Goal: Task Accomplishment & Management: Use online tool/utility

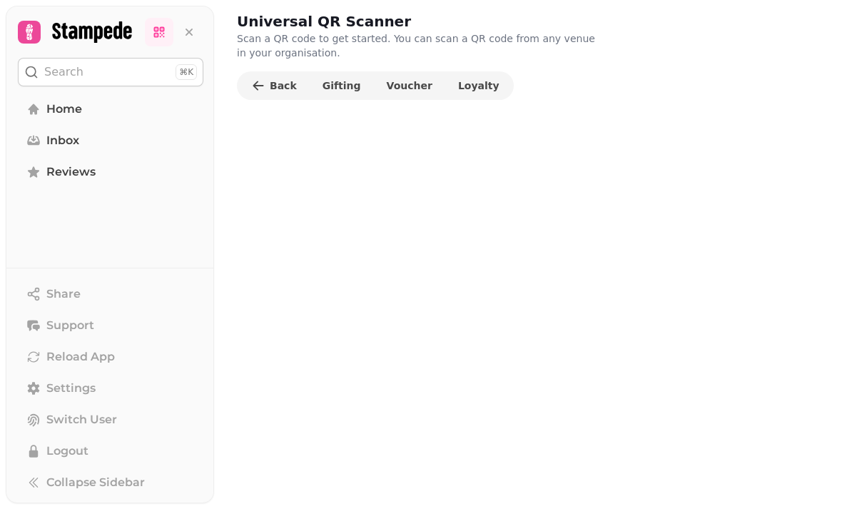
click at [394, 84] on span "Voucher" at bounding box center [410, 86] width 46 height 10
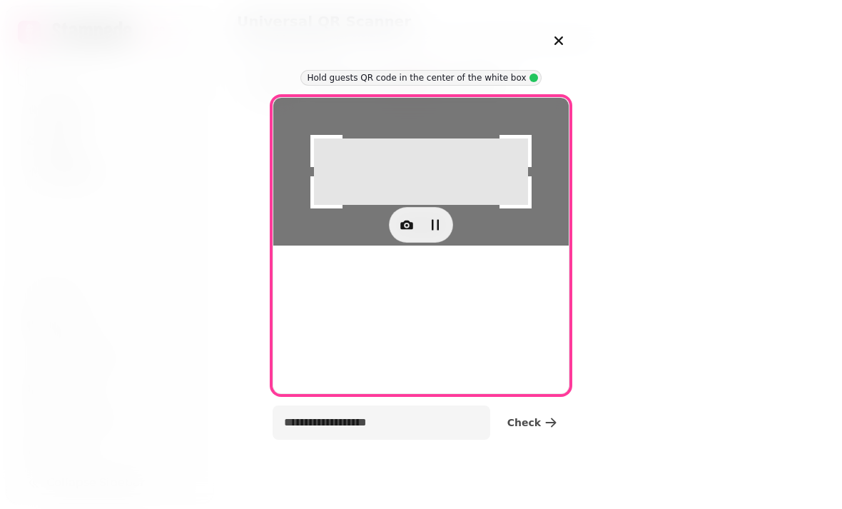
click at [400, 232] on icon "button" at bounding box center [407, 225] width 14 height 14
click at [323, 423] on span "Back Camera" at bounding box center [318, 428] width 66 height 17
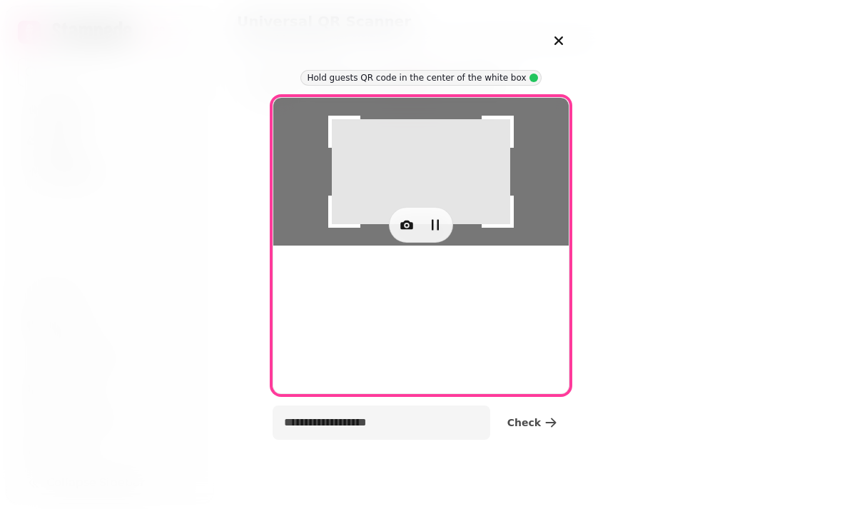
type input "**********"
